Goal: Connect with others: Connect with others

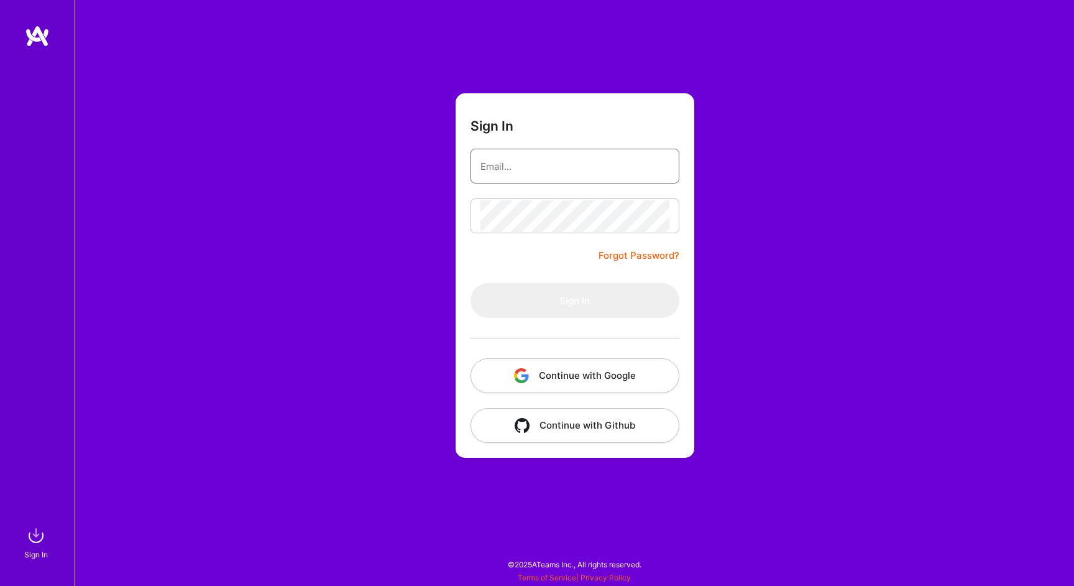
click at [536, 167] on input "email" at bounding box center [575, 166] width 189 height 32
type input "[EMAIL_ADDRESS][DOMAIN_NAME]"
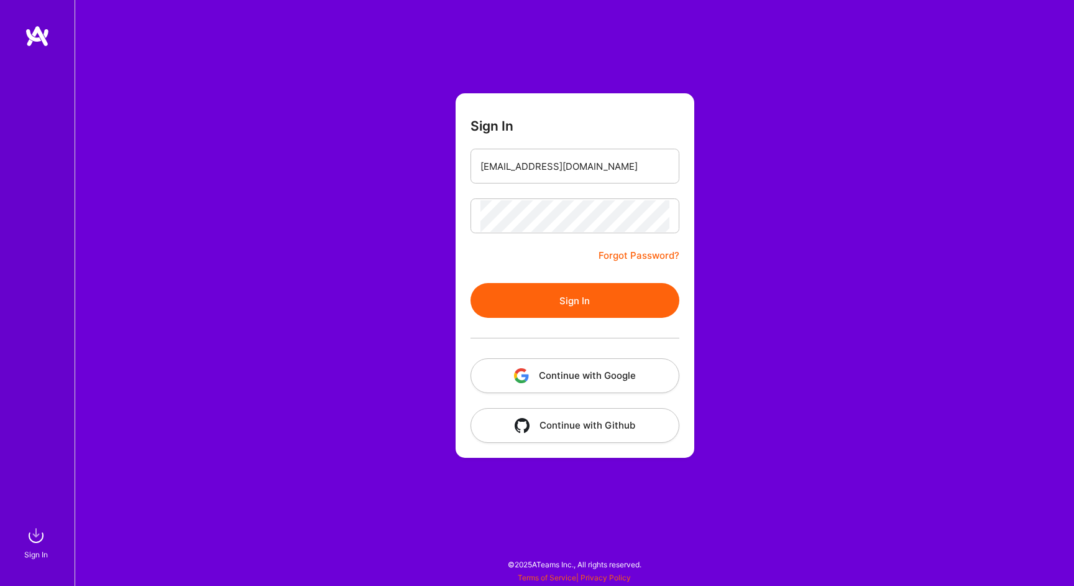
click at [548, 294] on button "Sign In" at bounding box center [575, 300] width 209 height 35
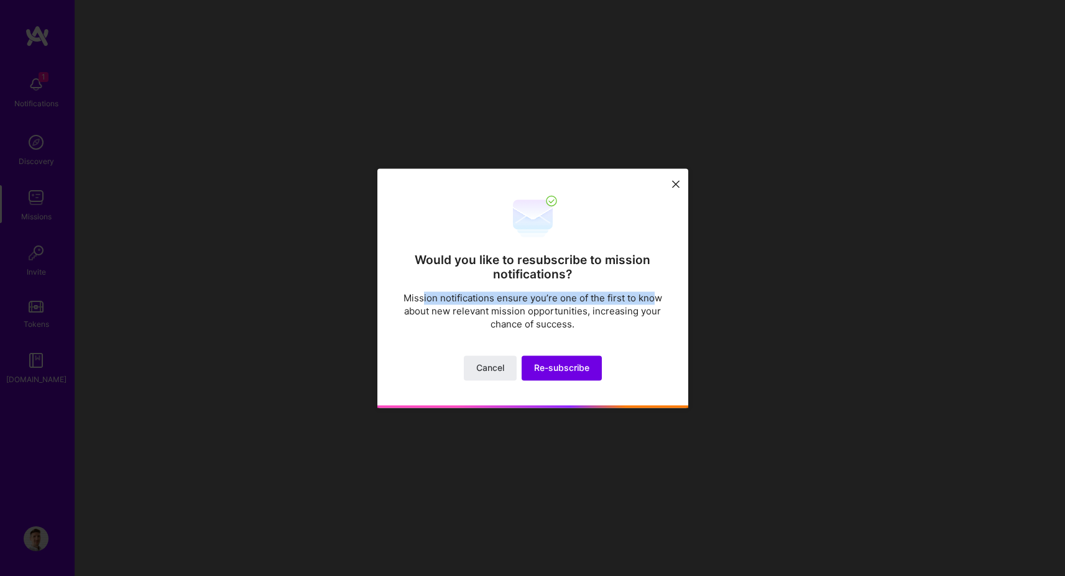
drag, startPoint x: 425, startPoint y: 298, endPoint x: 662, endPoint y: 305, distance: 237.6
click at [658, 304] on p "Mission notifications ensure you’re one of the first to know about new relevant…" at bounding box center [532, 311] width 261 height 39
click at [662, 305] on p "Mission notifications ensure you’re one of the first to know about new relevant…" at bounding box center [532, 311] width 261 height 39
click at [572, 372] on span "Re-subscribe" at bounding box center [561, 368] width 55 height 12
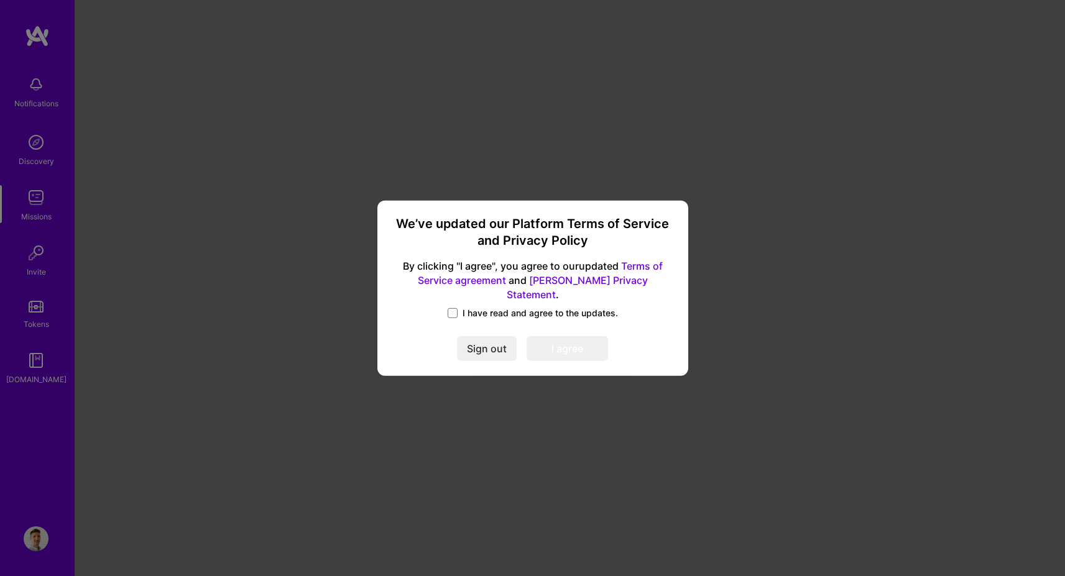
click at [489, 310] on span "I have read and agree to the updates." at bounding box center [540, 313] width 155 height 12
click at [0, 0] on input "I have read and agree to the updates." at bounding box center [0, 0] width 0 height 0
click at [574, 348] on button "I agree" at bounding box center [567, 348] width 81 height 25
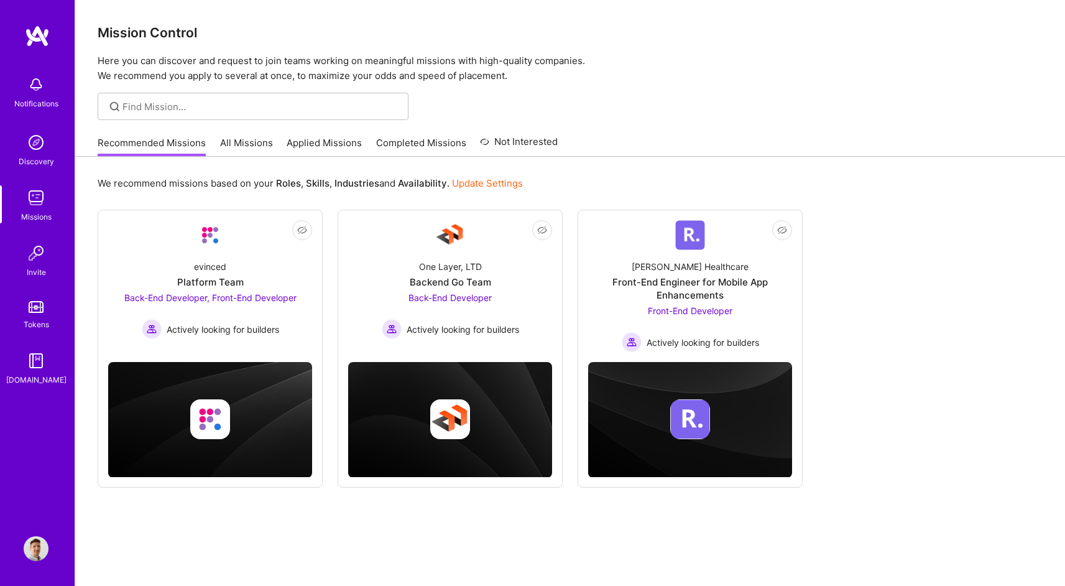
click at [282, 137] on div "Recommended Missions All Missions Applied Missions Completed Missions Not Inter…" at bounding box center [328, 142] width 460 height 27
click at [222, 141] on link "All Missions" at bounding box center [246, 146] width 53 height 21
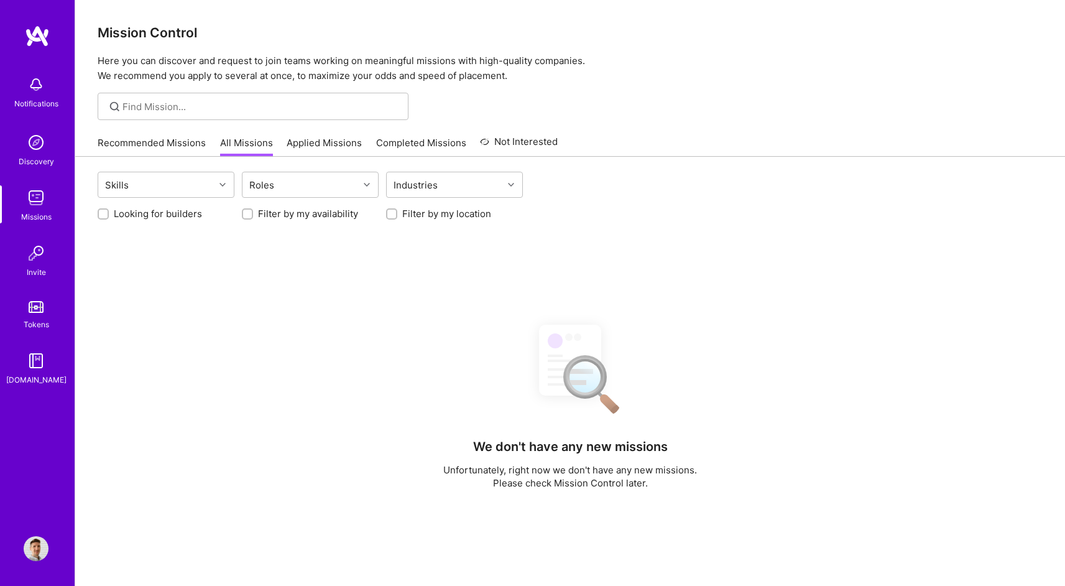
click at [30, 555] on img at bounding box center [36, 548] width 25 height 25
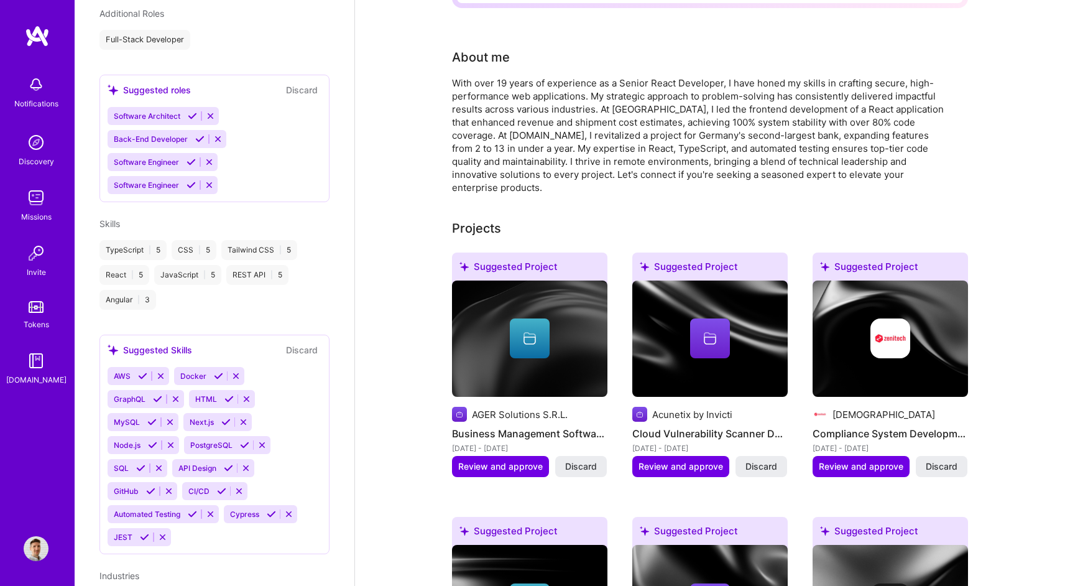
scroll to position [763, 0]
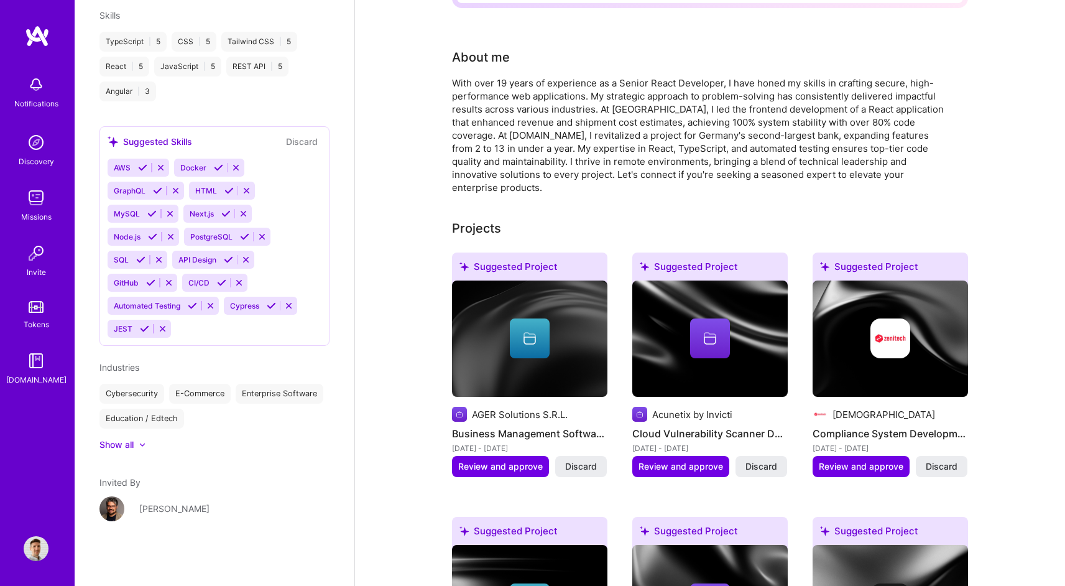
click at [162, 512] on div "[PERSON_NAME]" at bounding box center [174, 508] width 70 height 13
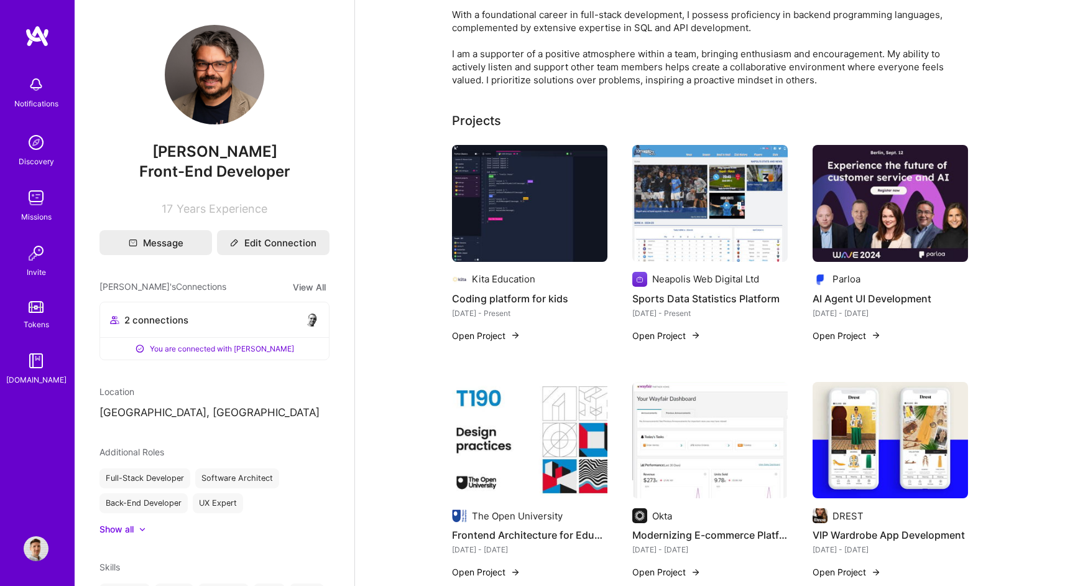
scroll to position [175, 0]
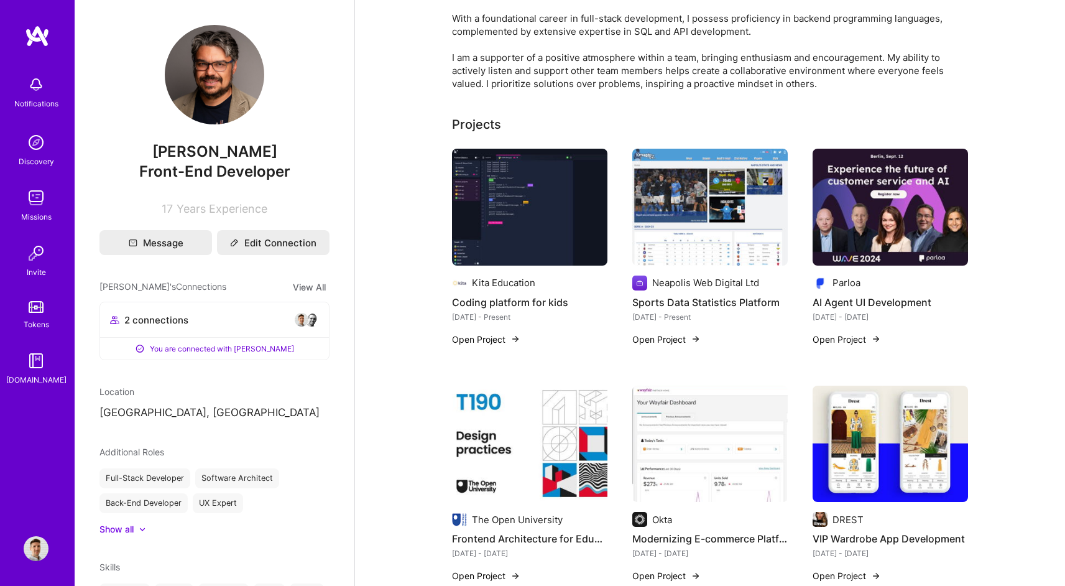
click at [294, 321] on img at bounding box center [301, 319] width 15 height 15
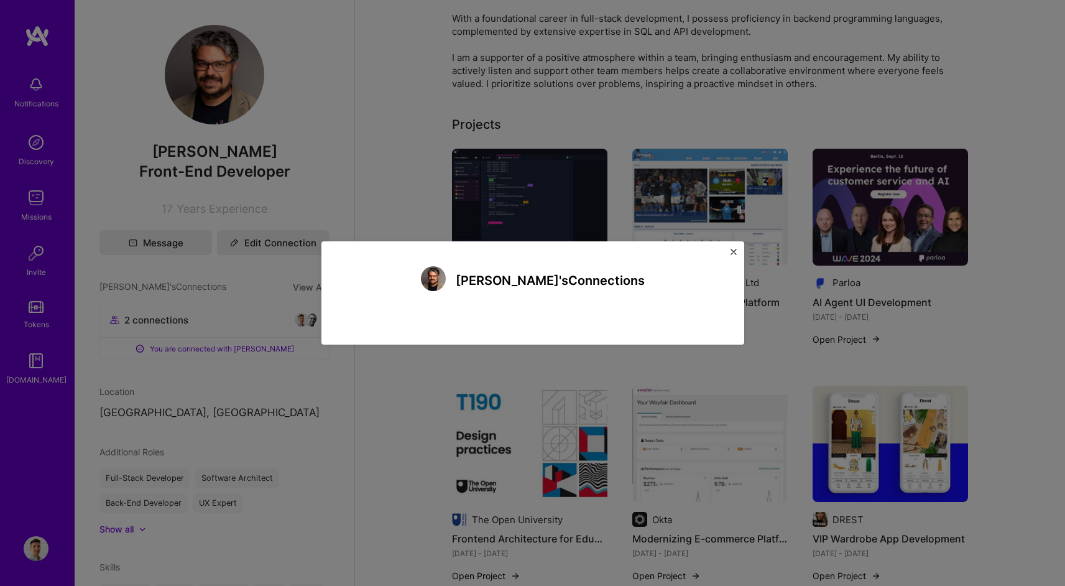
click at [272, 320] on div "Diego's Connections" at bounding box center [532, 293] width 1065 height 586
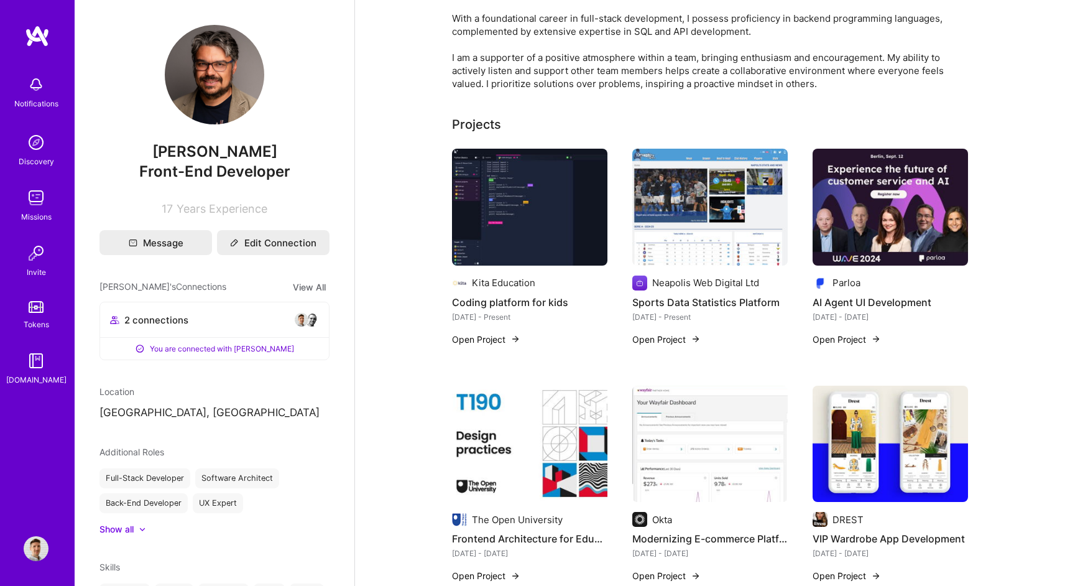
click at [304, 320] on img at bounding box center [311, 319] width 15 height 15
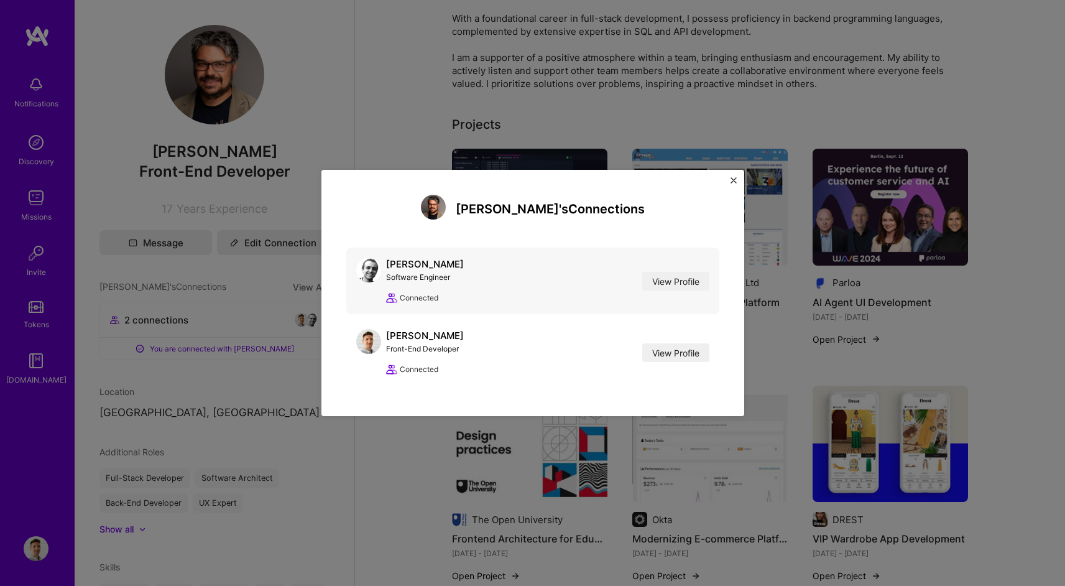
click at [678, 267] on div "[PERSON_NAME] Software Engineer View Profile Connected View Profile" at bounding box center [532, 280] width 373 height 67
click at [676, 280] on link "View Profile" at bounding box center [675, 281] width 67 height 19
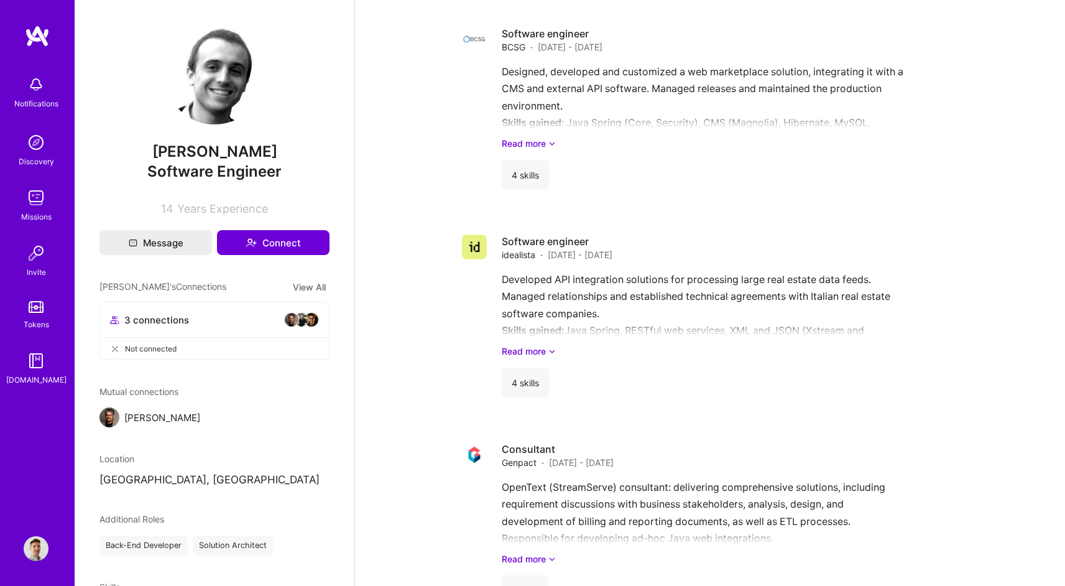
scroll to position [1522, 0]
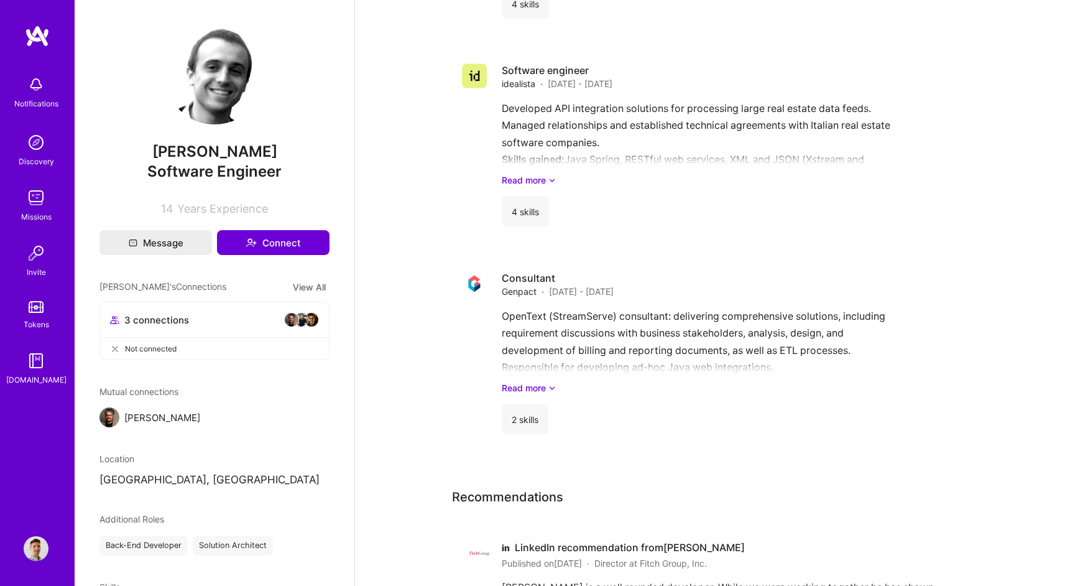
scroll to position [1693, 0]
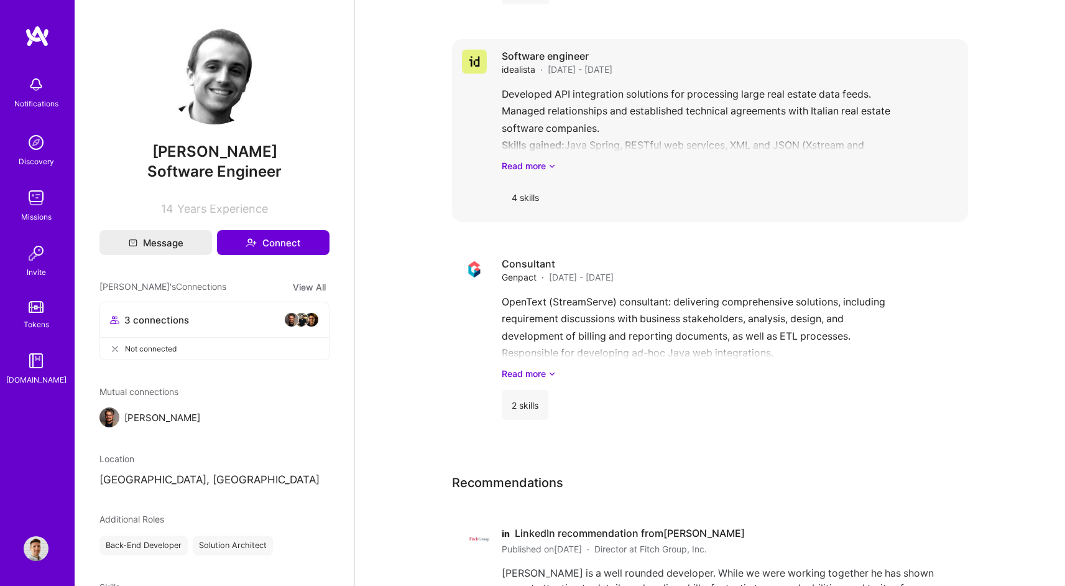
click at [548, 160] on link "Read more" at bounding box center [730, 165] width 456 height 13
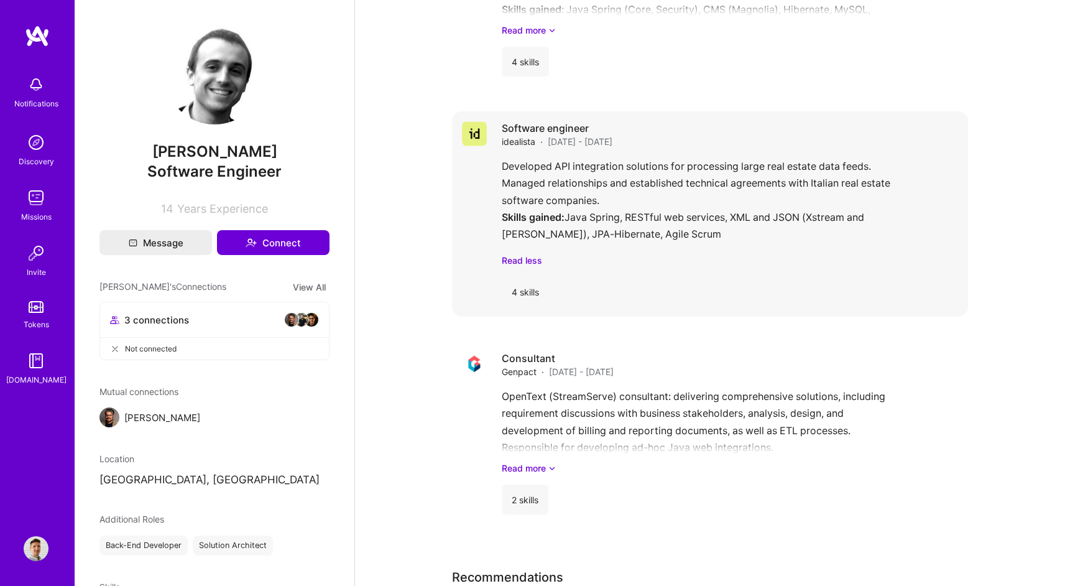
scroll to position [1825, 0]
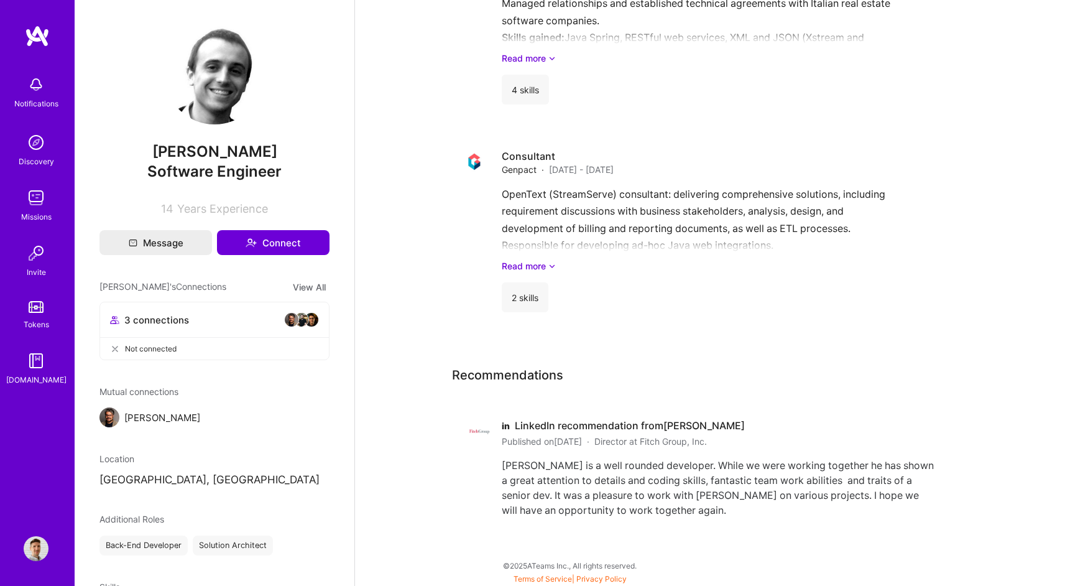
scroll to position [1802, 0]
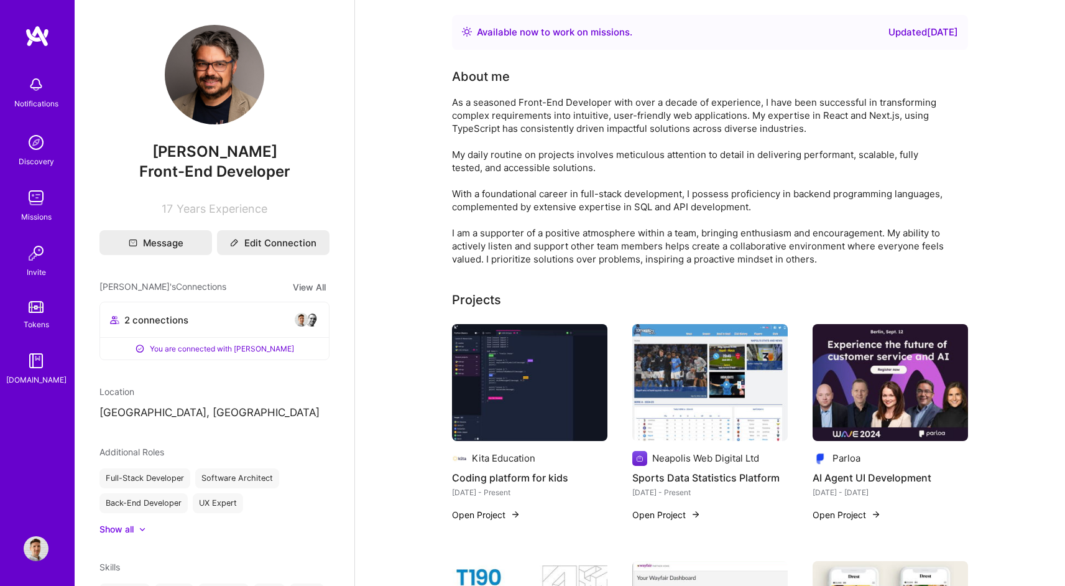
click at [502, 474] on h4 "Coding platform for kids" at bounding box center [529, 477] width 155 height 16
drag, startPoint x: 601, startPoint y: 110, endPoint x: 791, endPoint y: 109, distance: 190.2
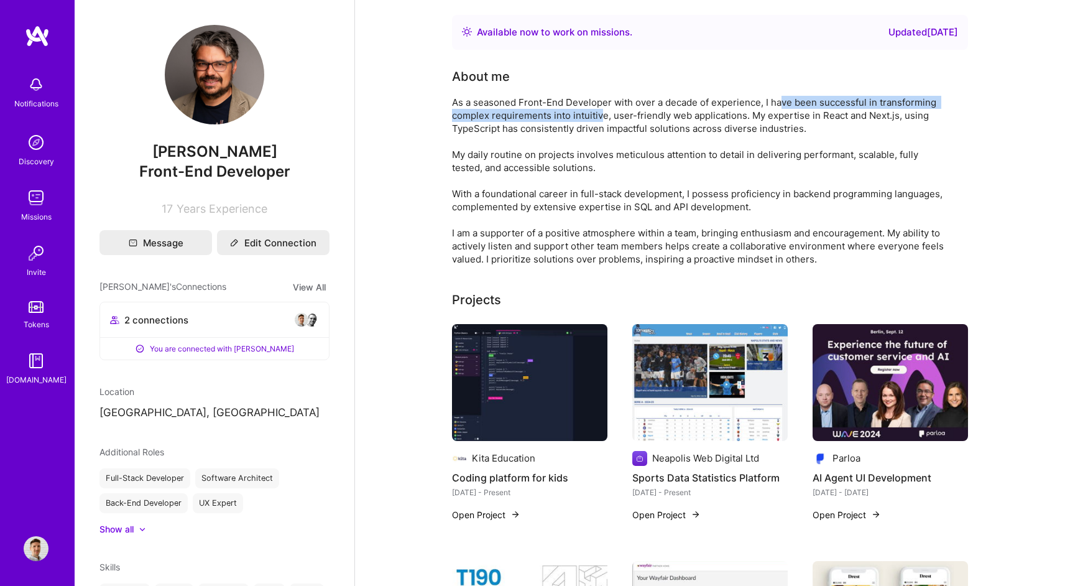
click at [781, 108] on div "As a seasoned Front-End Developer with over a decade of experience, I have been…" at bounding box center [700, 181] width 497 height 170
click at [795, 109] on div "As a seasoned Front-End Developer with over a decade of experience, I have been…" at bounding box center [700, 181] width 497 height 170
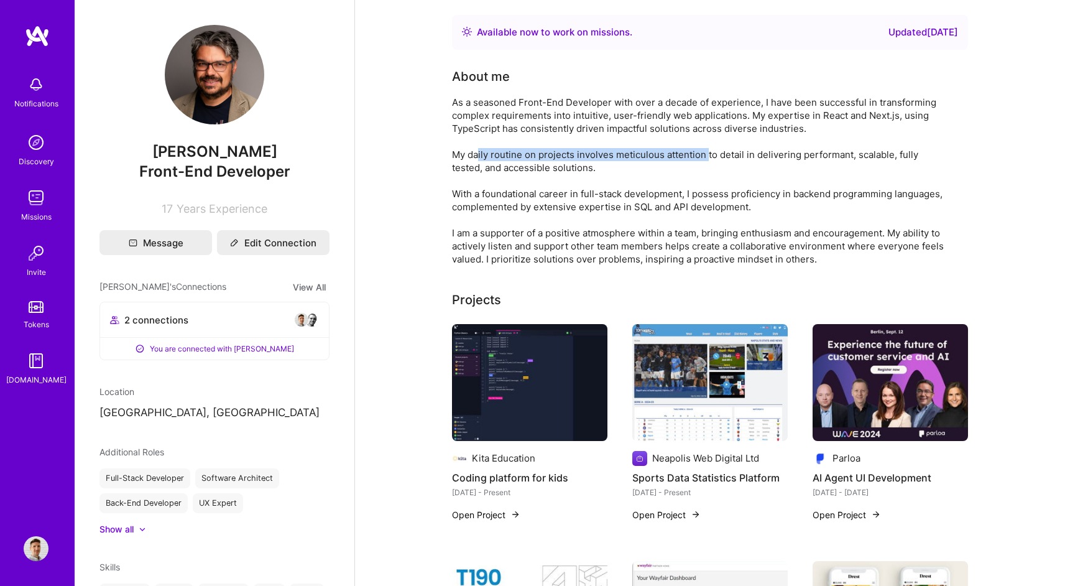
drag, startPoint x: 498, startPoint y: 152, endPoint x: 710, endPoint y: 158, distance: 212.1
click at [710, 158] on div "As a seasoned Front-End Developer with over a decade of experience, I have been…" at bounding box center [700, 181] width 497 height 170
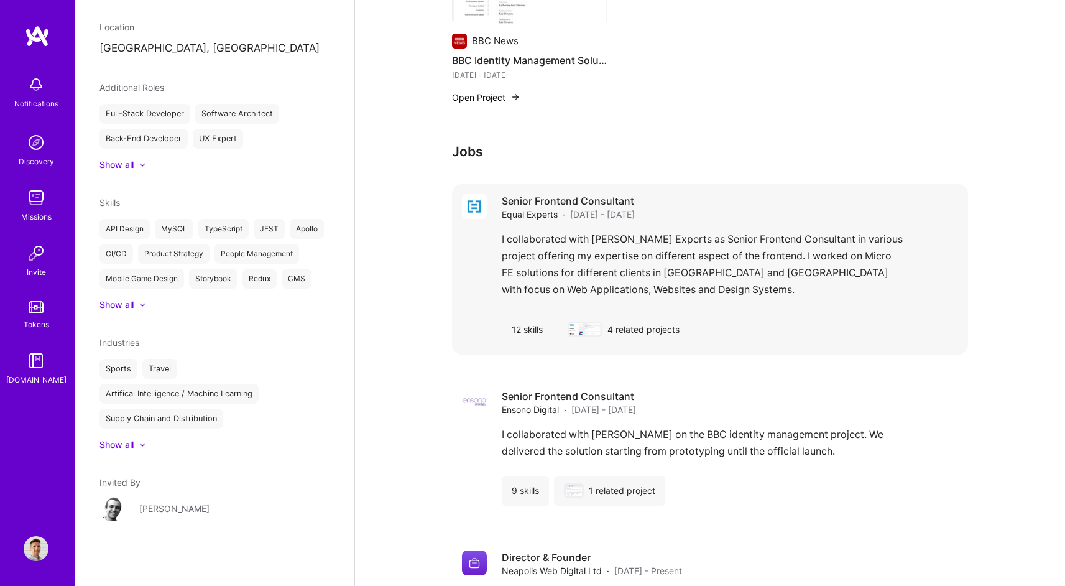
scroll to position [911, 0]
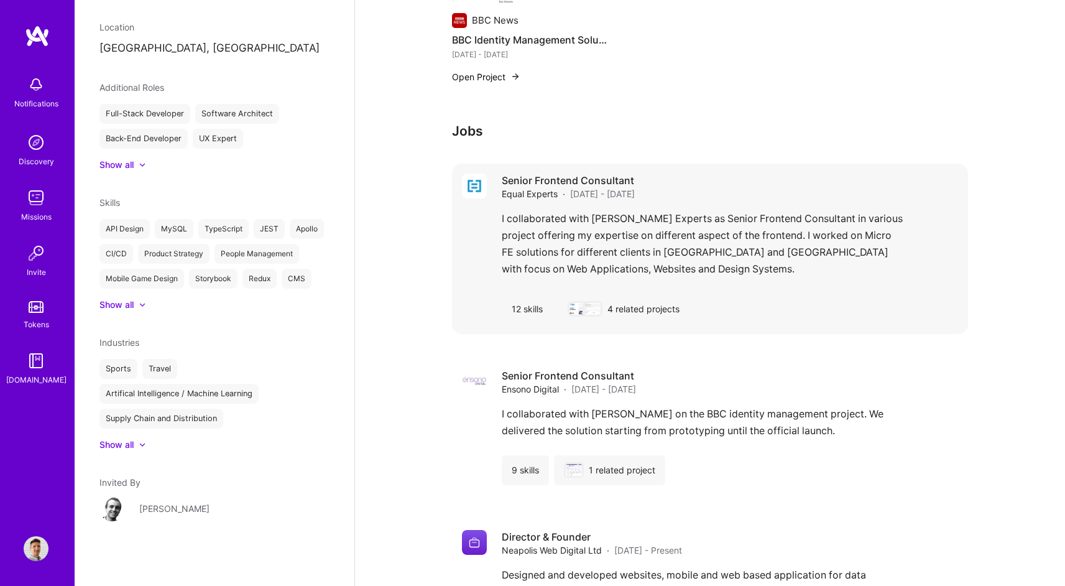
click at [637, 306] on div "4 related projects" at bounding box center [624, 309] width 132 height 30
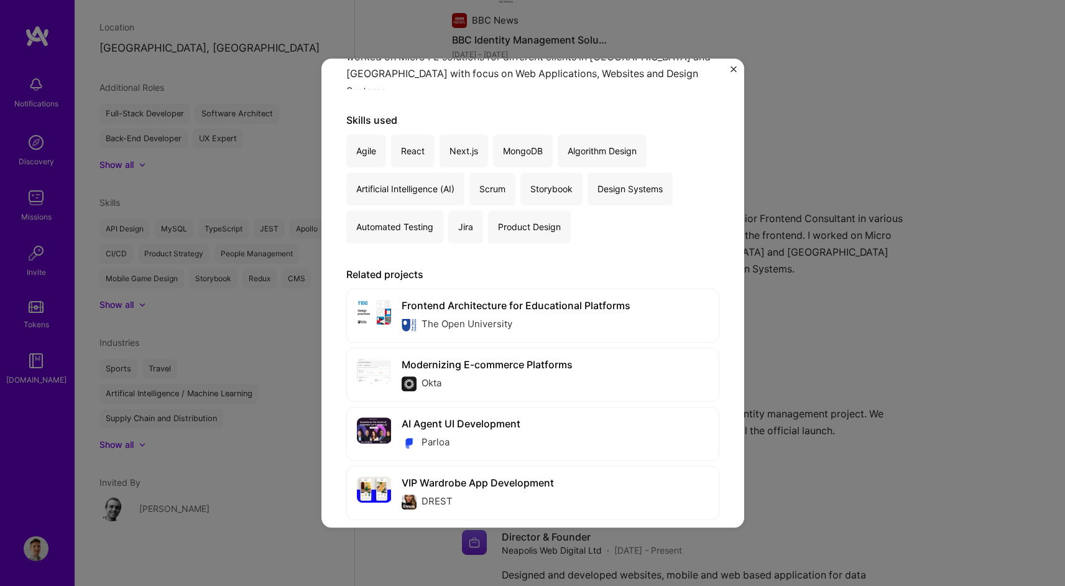
scroll to position [211, 0]
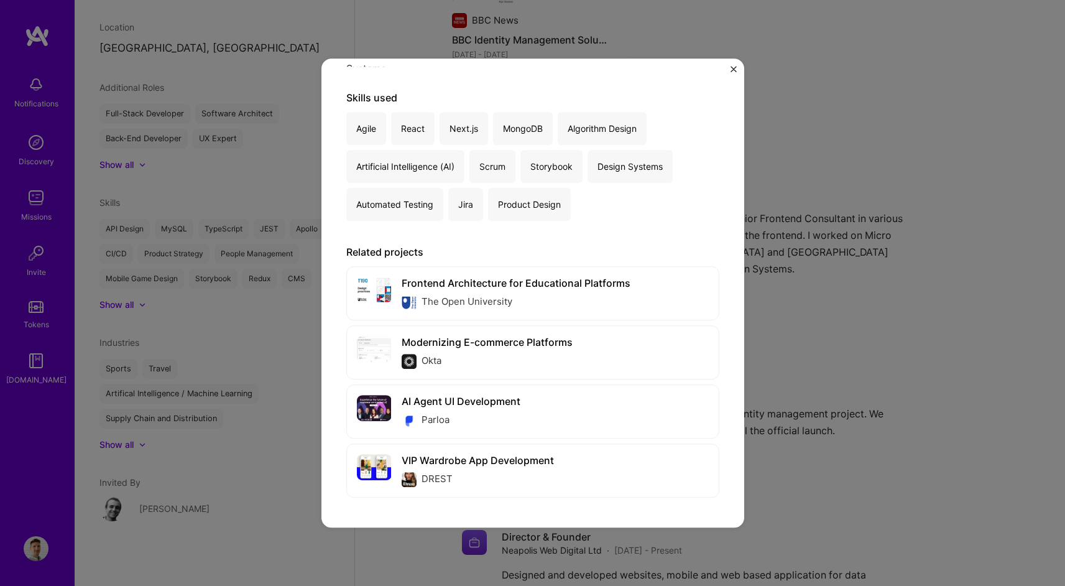
click at [888, 420] on div "Senior Frontend Consultant Equal Experts · Consulting · [DATE] - [DATE] I colla…" at bounding box center [532, 293] width 1065 height 586
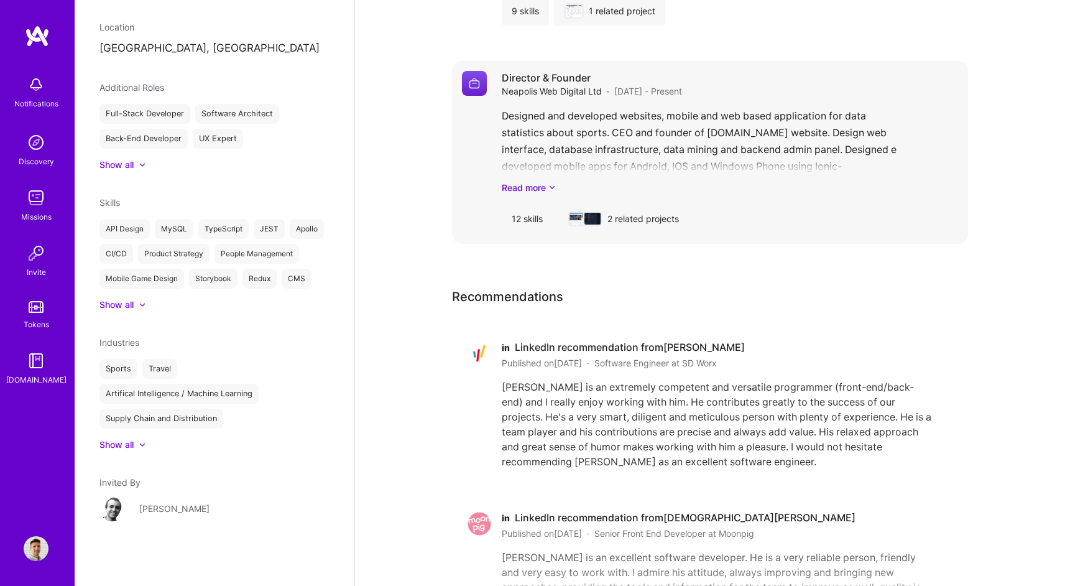
scroll to position [1525, 0]
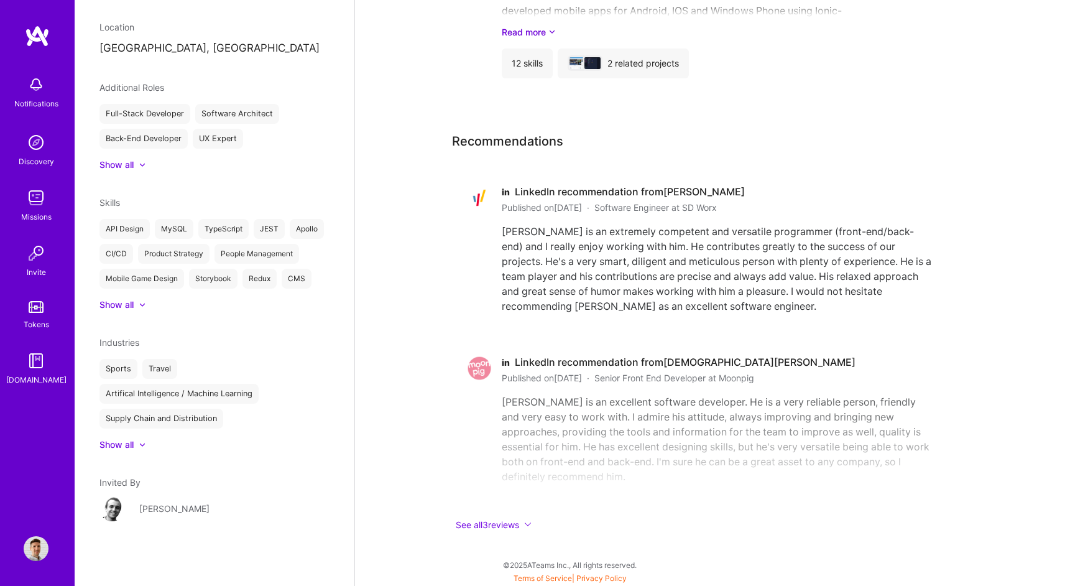
click at [615, 219] on div "in LinkedIn recommendation from [PERSON_NAME] Published on [DATE] · Software En…" at bounding box center [718, 249] width 433 height 128
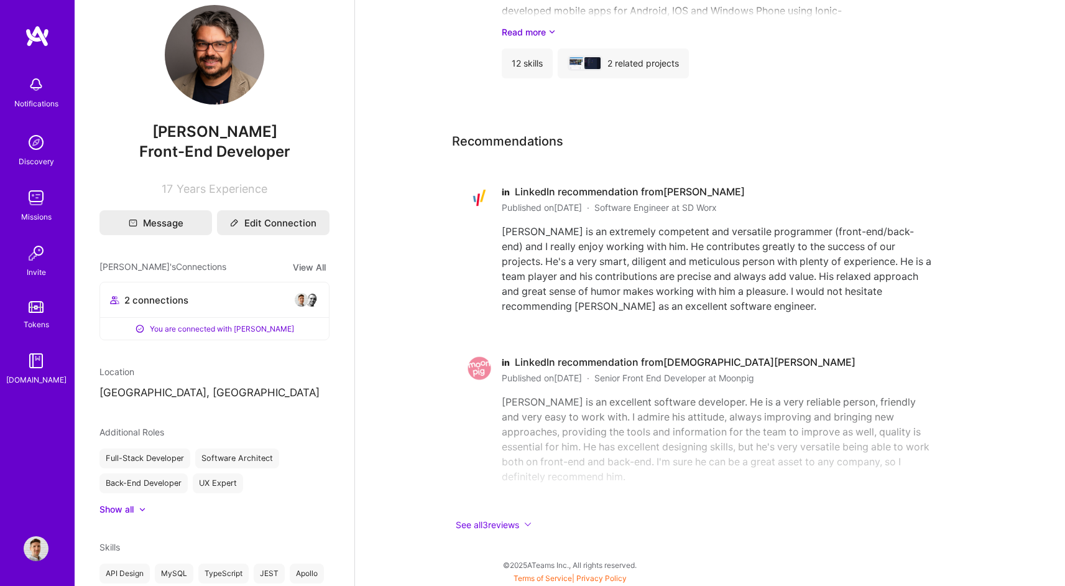
scroll to position [17, 0]
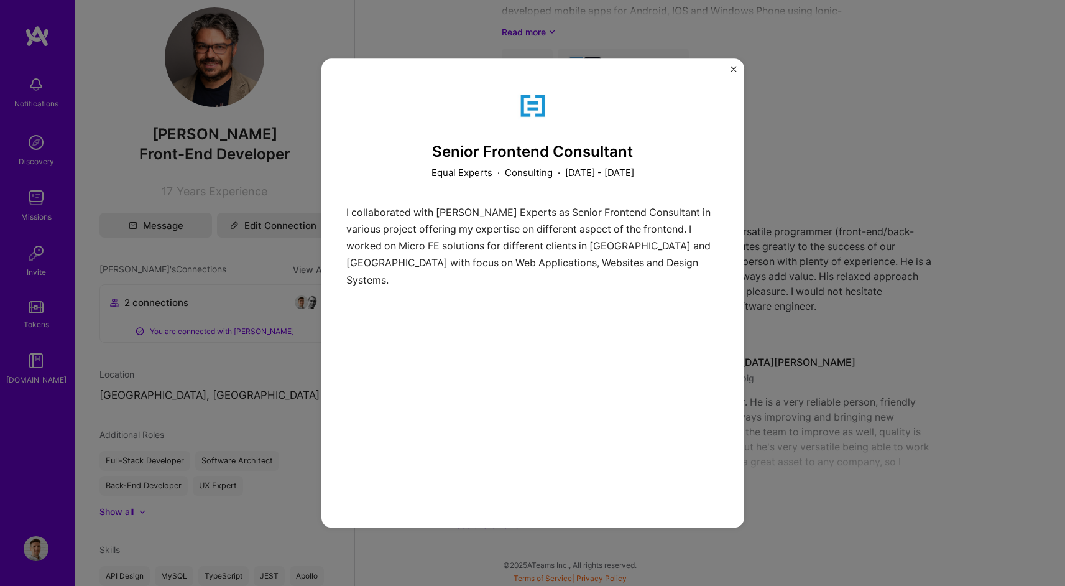
scroll to position [911, 0]
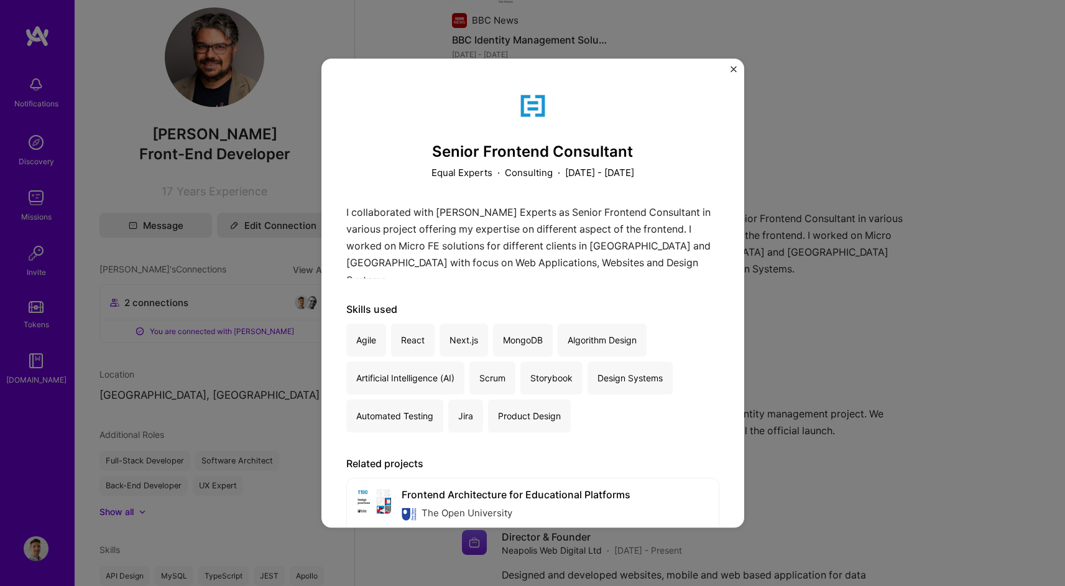
click at [242, 408] on div "Senior Frontend Consultant Equal Experts · Consulting · [DATE] - [DATE] I colla…" at bounding box center [532, 293] width 1065 height 586
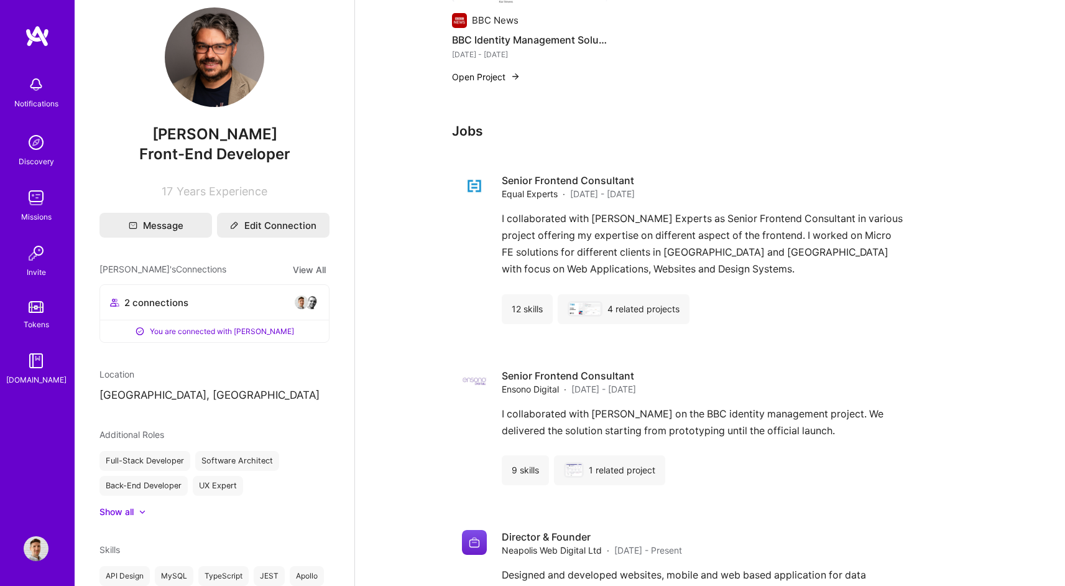
click at [39, 90] on img at bounding box center [36, 84] width 25 height 25
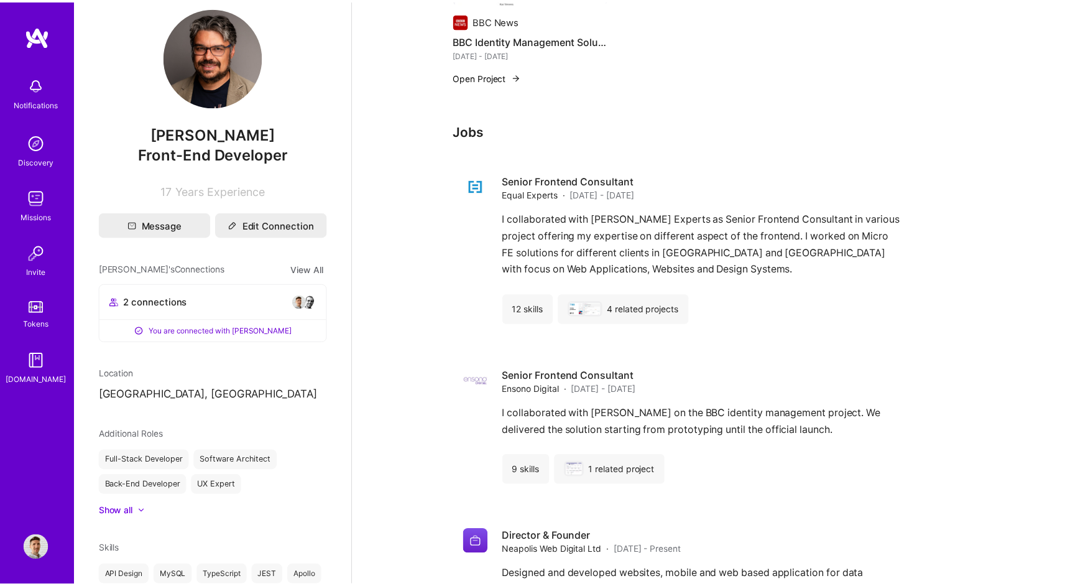
click at [40, 146] on img at bounding box center [36, 142] width 25 height 25
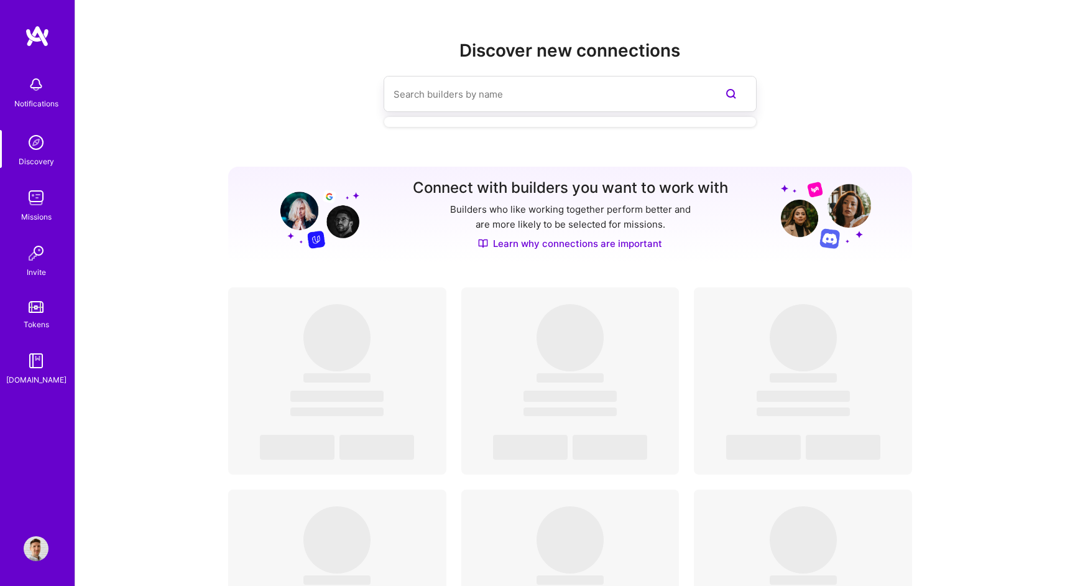
click at [423, 96] on input at bounding box center [545, 94] width 303 height 32
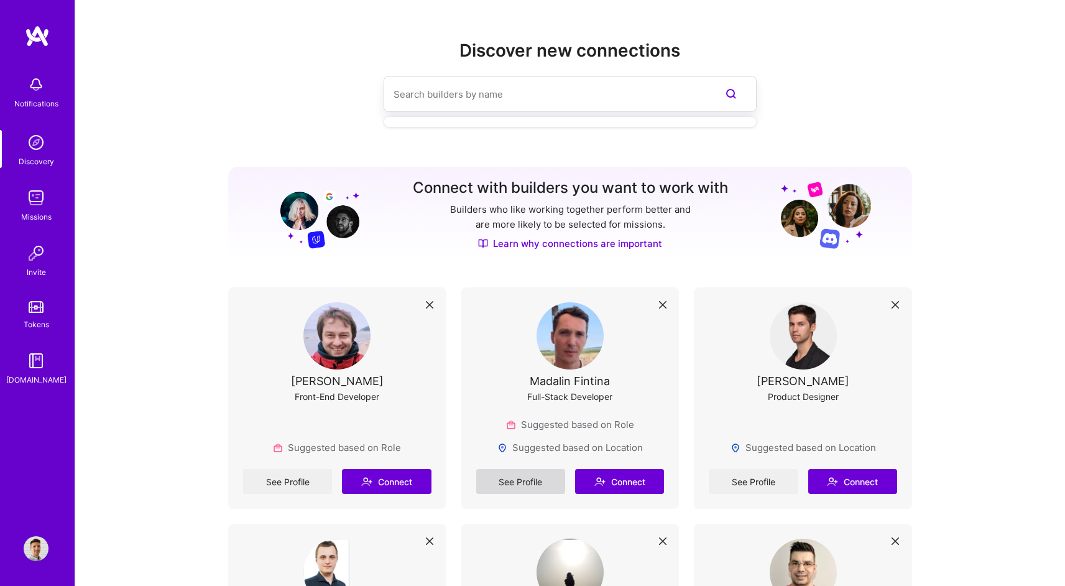
click at [540, 479] on link "See Profile" at bounding box center [520, 481] width 89 height 25
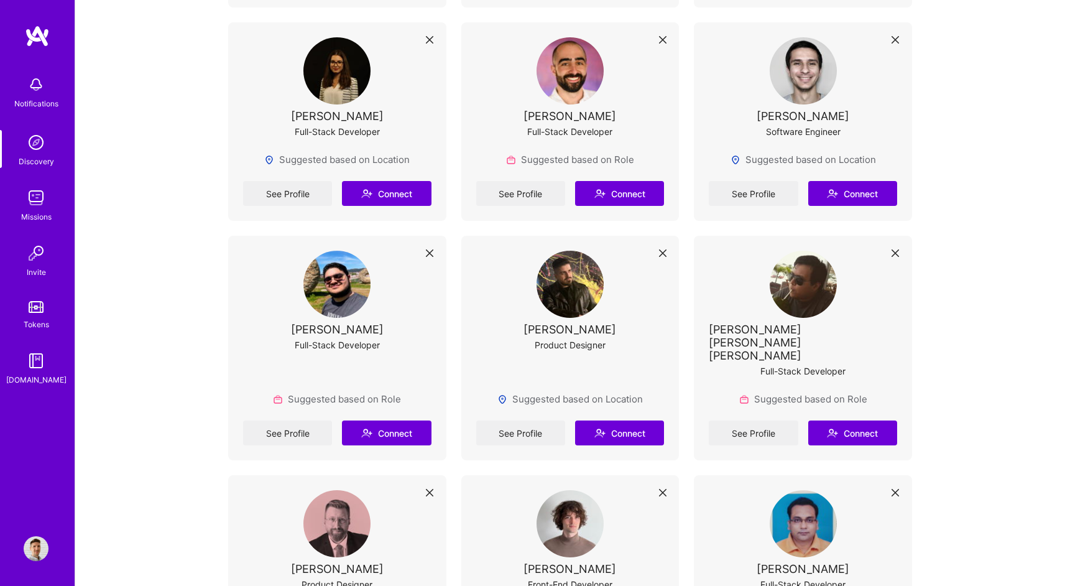
scroll to position [3716, 0]
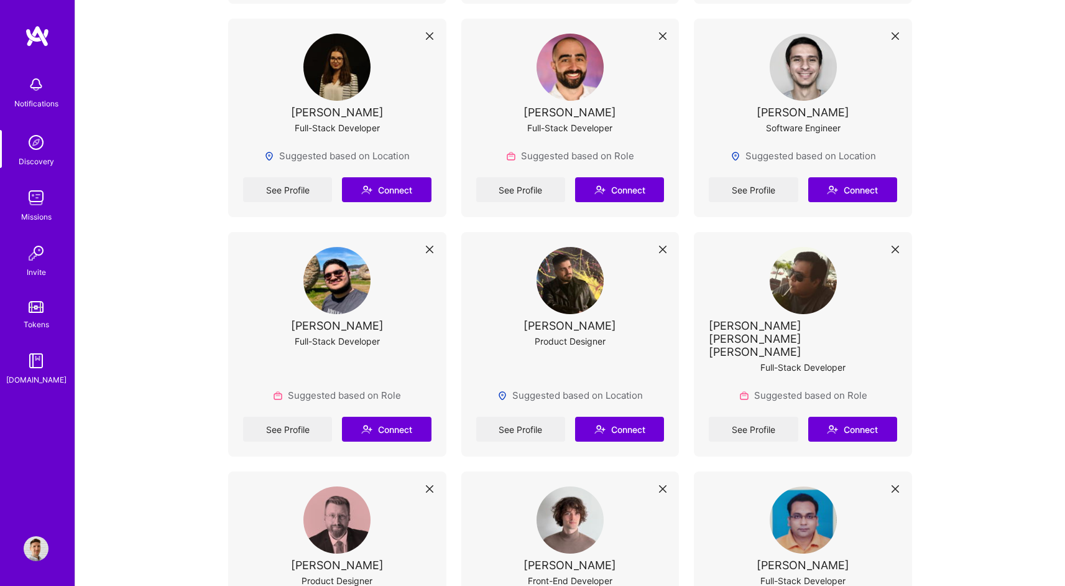
click at [47, 312] on link "Tokens" at bounding box center [36, 313] width 77 height 35
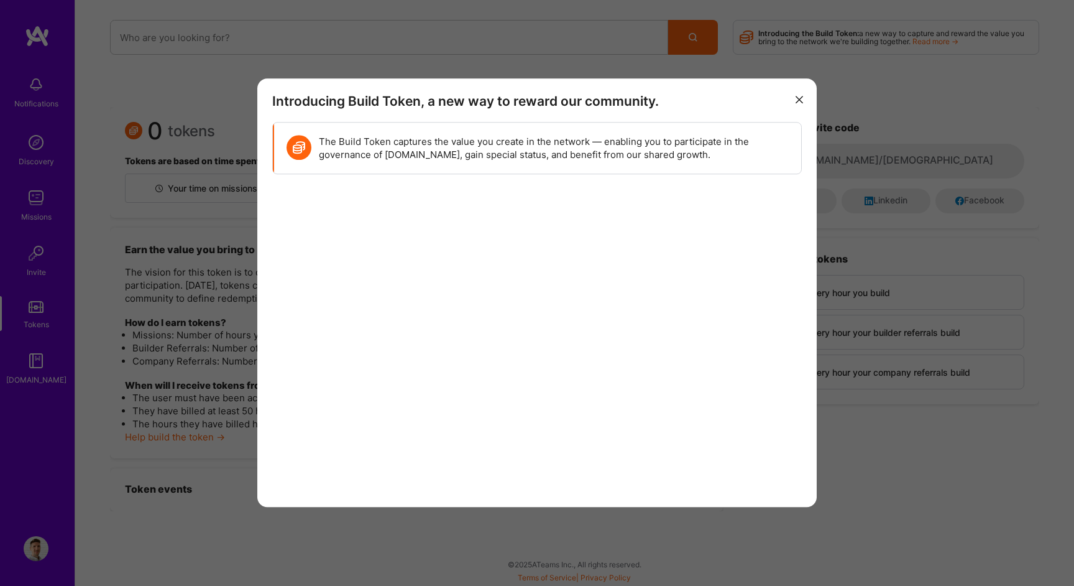
click at [36, 259] on div "Introducing Build Token, a new way to reward our community. The Build Token cap…" at bounding box center [537, 293] width 1074 height 586
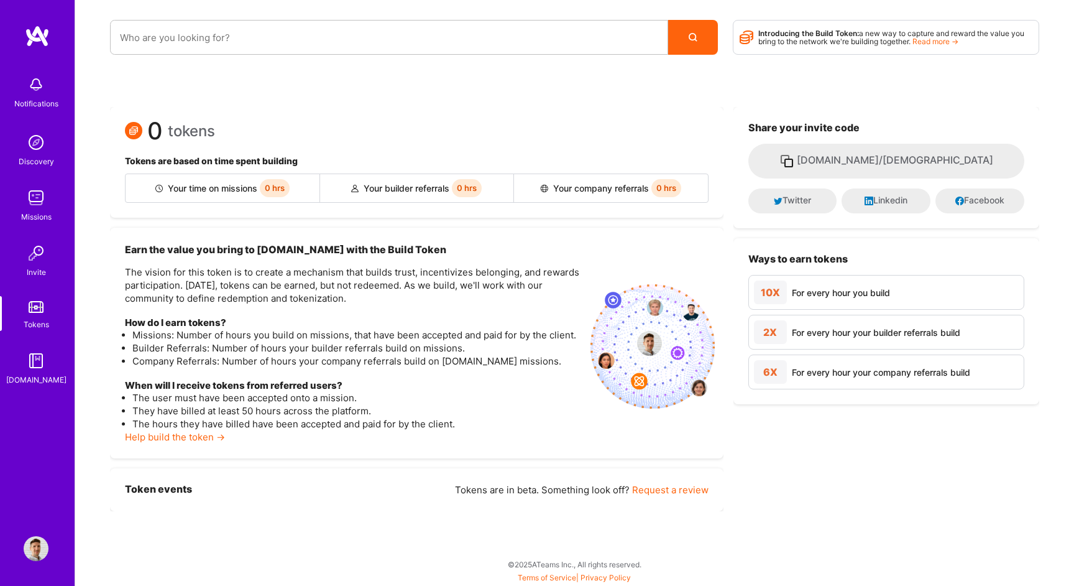
click at [25, 208] on img at bounding box center [36, 197] width 25 height 25
